Goal: Task Accomplishment & Management: Use online tool/utility

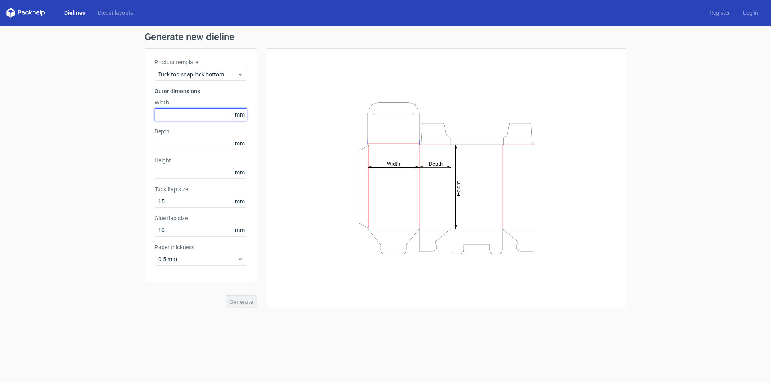
click at [179, 116] on input "text" at bounding box center [201, 114] width 92 height 13
type input "297"
click at [179, 142] on input "text" at bounding box center [201, 143] width 92 height 13
click at [74, 10] on link "Dielines" at bounding box center [75, 13] width 34 height 8
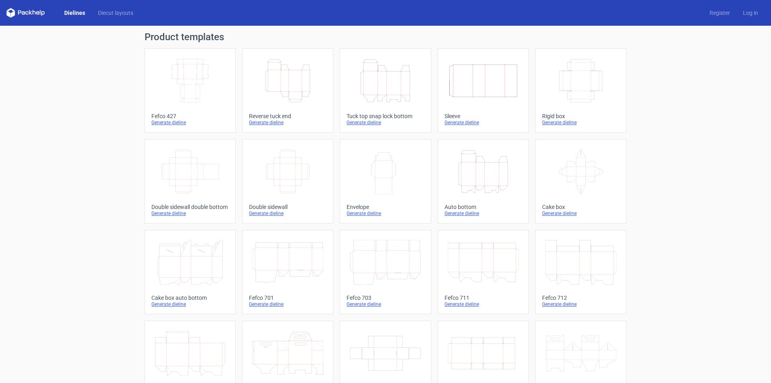
click at [574, 95] on icon "Width Depth Height" at bounding box center [580, 80] width 71 height 45
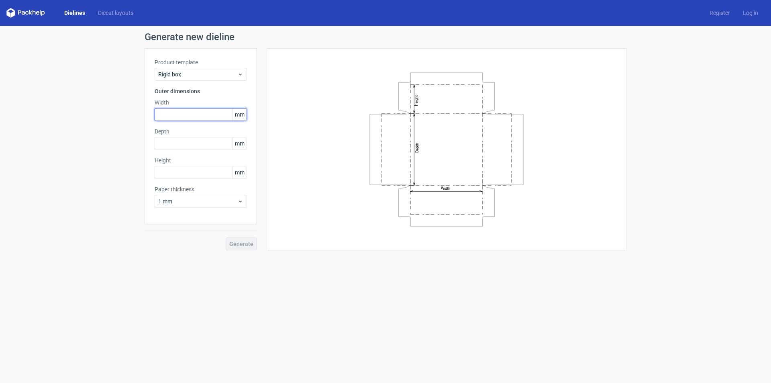
click at [181, 117] on input "text" at bounding box center [201, 114] width 92 height 13
type input "297"
click at [183, 147] on input "text" at bounding box center [201, 143] width 92 height 13
type input "210"
click at [189, 171] on input "text" at bounding box center [201, 172] width 92 height 13
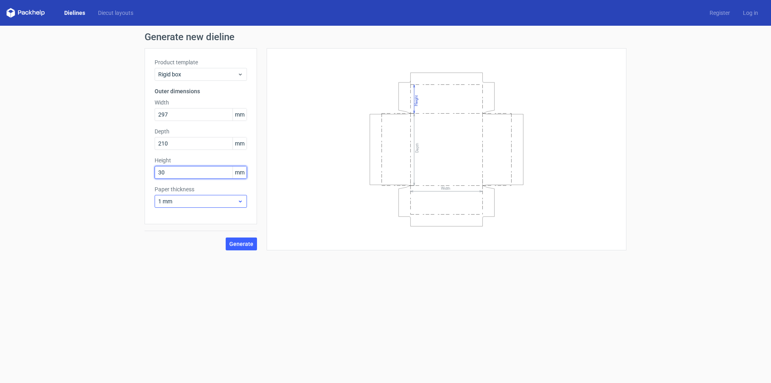
type input "30"
click at [238, 202] on icon at bounding box center [240, 201] width 6 height 6
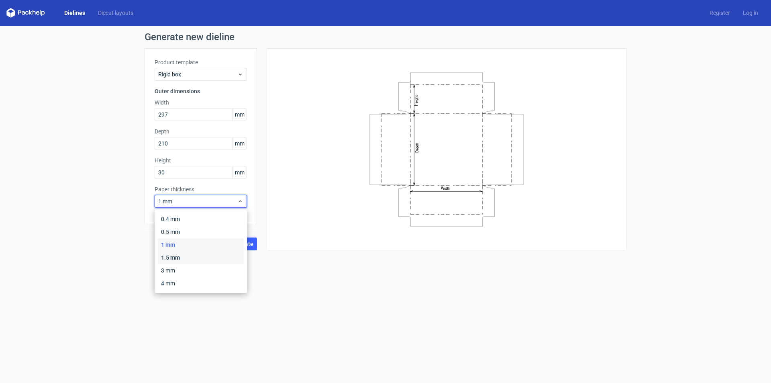
click at [191, 252] on div "1.5 mm" at bounding box center [201, 257] width 86 height 13
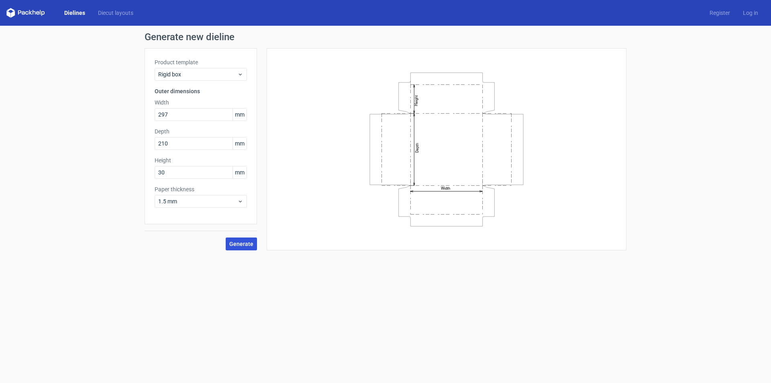
click at [238, 242] on span "Generate" at bounding box center [241, 244] width 24 height 6
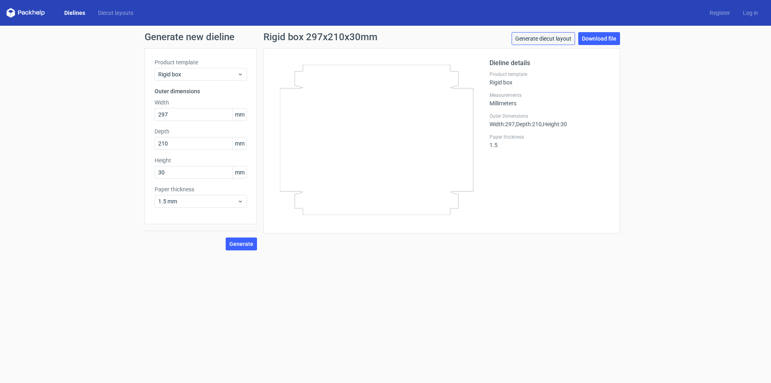
click at [558, 38] on link "Generate diecut layout" at bounding box center [542, 38] width 63 height 13
